Goal: Task Accomplishment & Management: Use online tool/utility

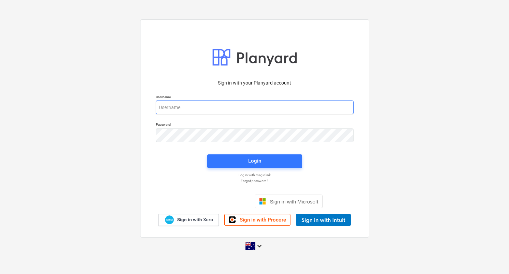
click at [189, 108] on input "email" at bounding box center [255, 108] width 198 height 14
type input "[EMAIL_ADDRESS][DOMAIN_NAME]"
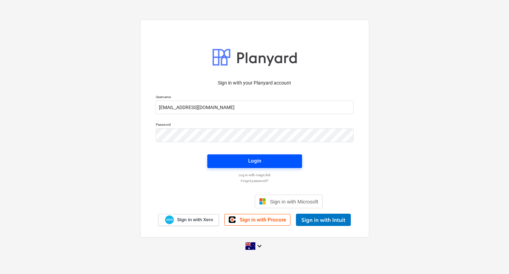
click at [270, 161] on span "Login" at bounding box center [255, 161] width 78 height 9
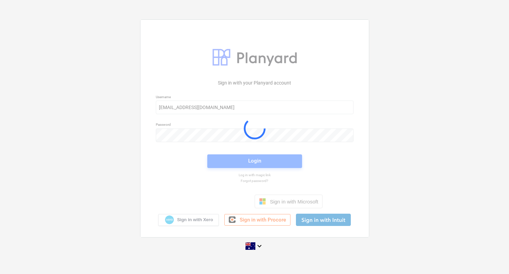
click at [69, 118] on div "Sign in with your Planyard account Username [EMAIL_ADDRESS][DOMAIN_NAME] Passwo…" at bounding box center [254, 137] width 509 height 246
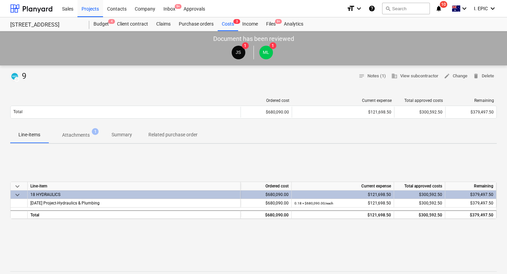
click at [212, 89] on div "DRAFT 9 notes Notes (1) business View subcontractor edit Change delete Delete O…" at bounding box center [253, 252] width 507 height 374
click at [67, 136] on p "Attachments" at bounding box center [76, 135] width 28 height 7
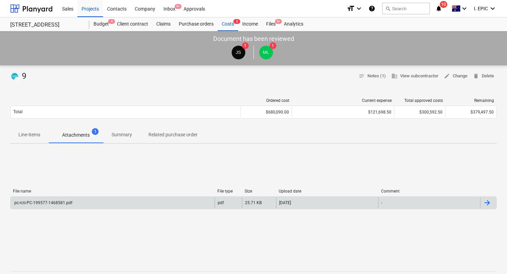
click at [83, 206] on div "pc-rcti-PC-199577-1468581.pdf" at bounding box center [113, 202] width 204 height 11
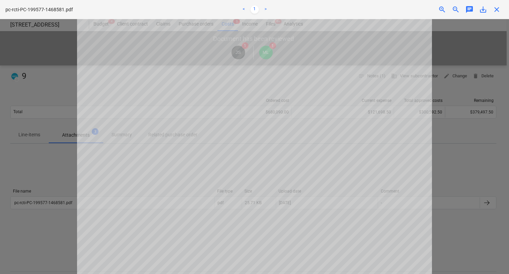
click at [61, 169] on div at bounding box center [254, 146] width 509 height 255
click at [45, 177] on div at bounding box center [254, 146] width 509 height 255
